Goal: Navigation & Orientation: Find specific page/section

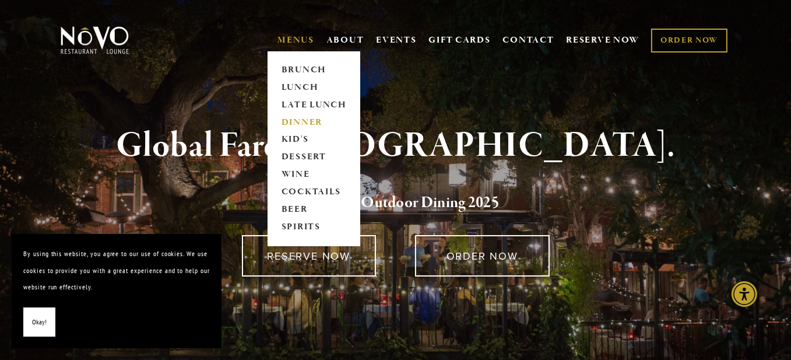
click at [309, 117] on link "DINNER" at bounding box center [314, 122] width 73 height 17
click at [311, 194] on link "COCKTAILS" at bounding box center [314, 192] width 73 height 17
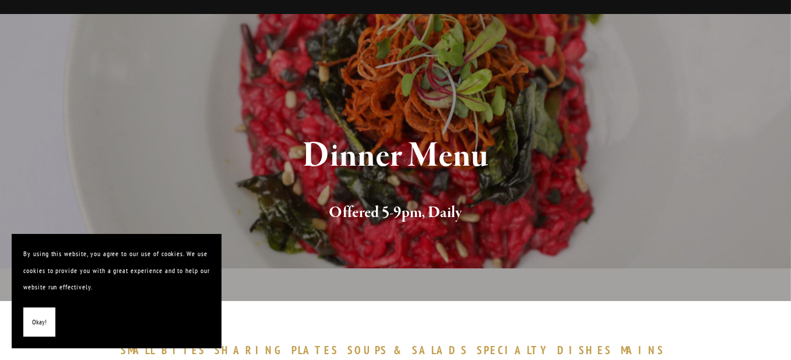
scroll to position [117, 0]
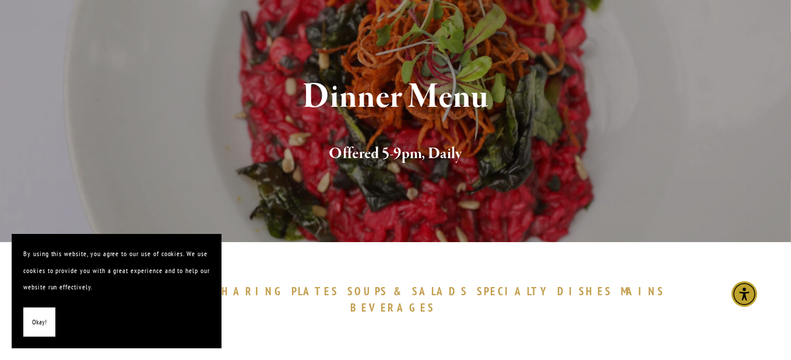
click at [30, 329] on button "Okay!" at bounding box center [39, 322] width 32 height 30
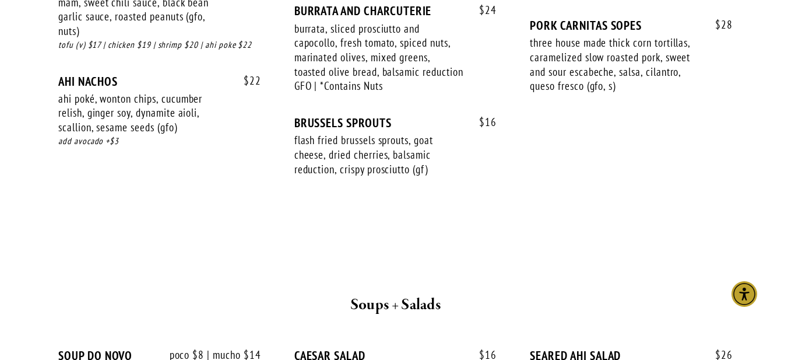
scroll to position [816, 0]
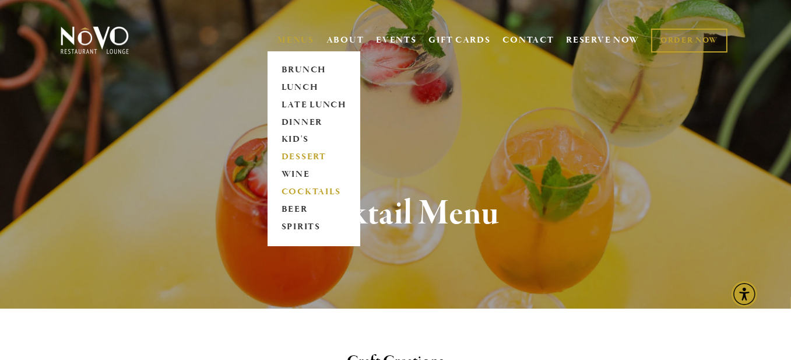
click at [308, 155] on link "DESSERT" at bounding box center [314, 157] width 73 height 17
